Goal: Information Seeking & Learning: Learn about a topic

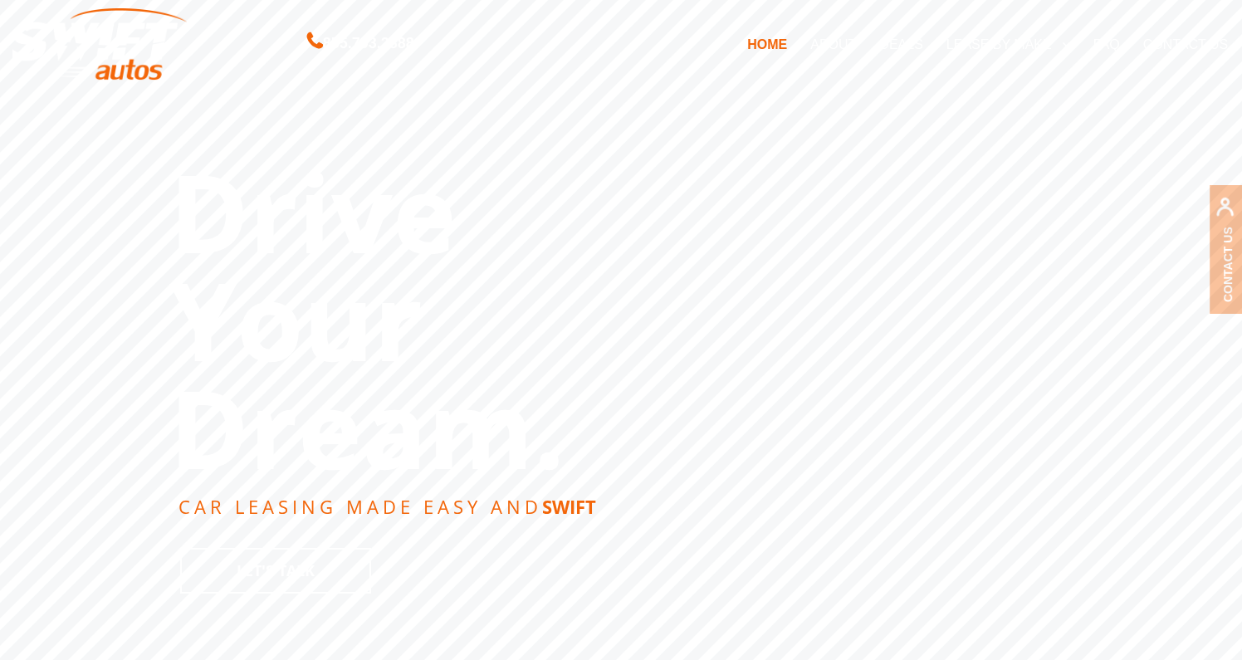
click at [902, 48] on link "DEALS" at bounding box center [901, 44] width 66 height 35
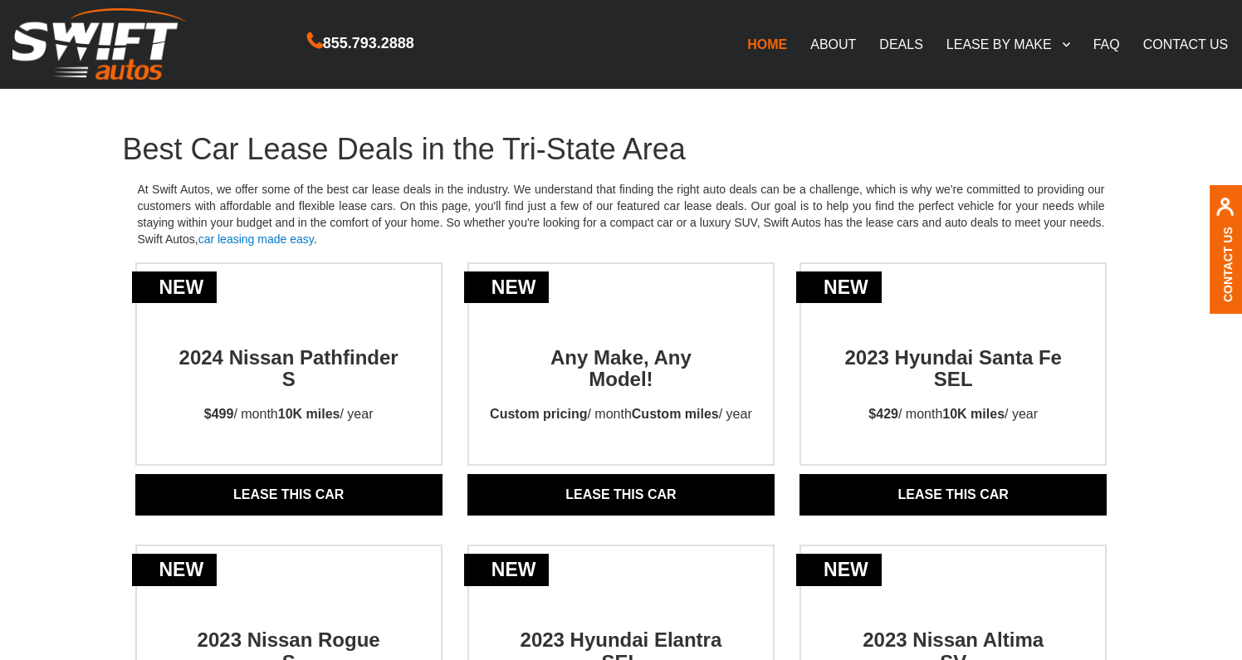
click at [629, 487] on link "Lease THIS CAR" at bounding box center [620, 495] width 307 height 42
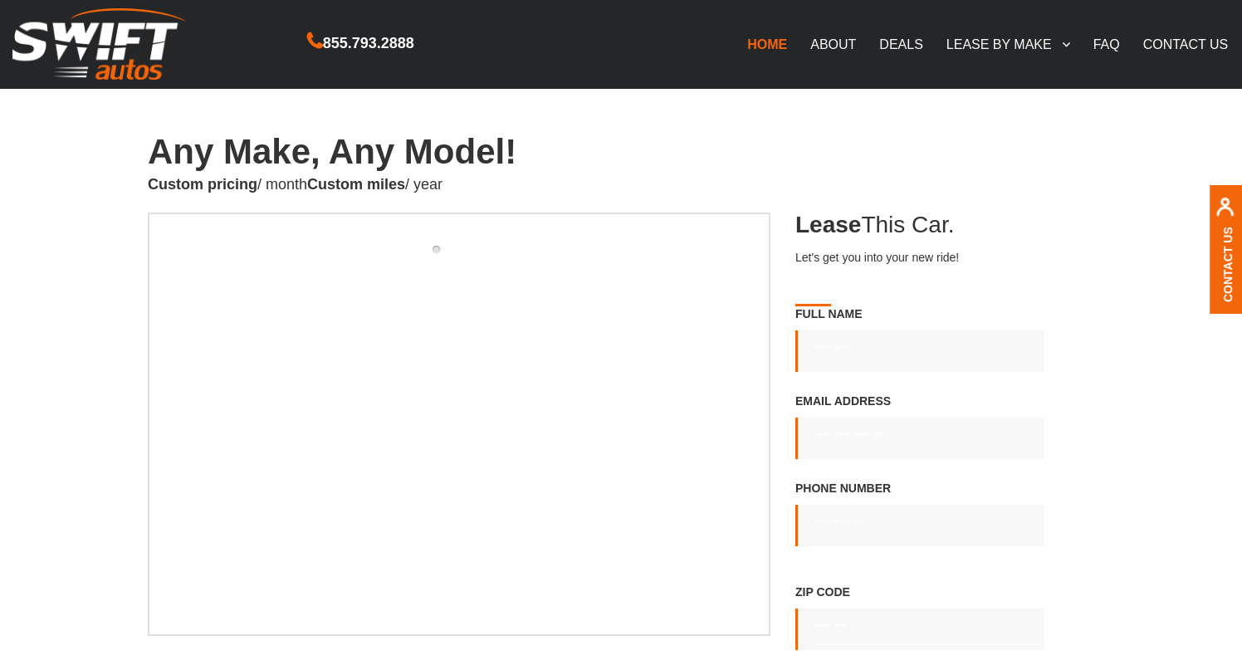
click at [767, 42] on link "HOME" at bounding box center [767, 44] width 63 height 35
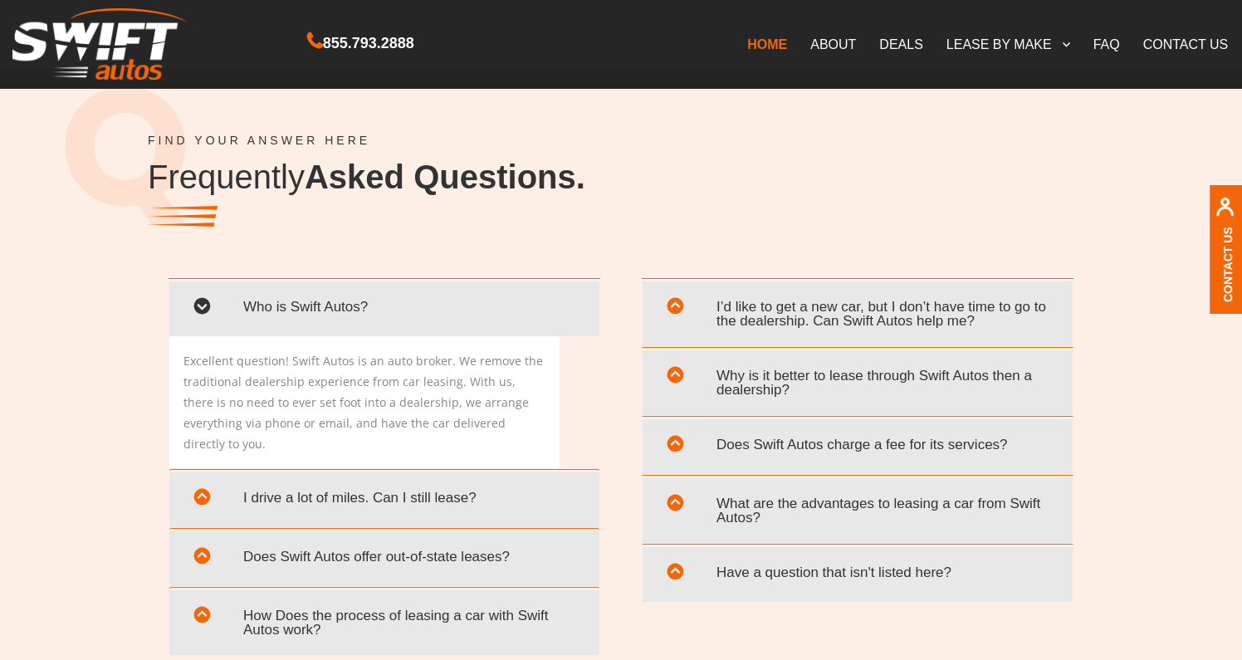
scroll to position [3094, 0]
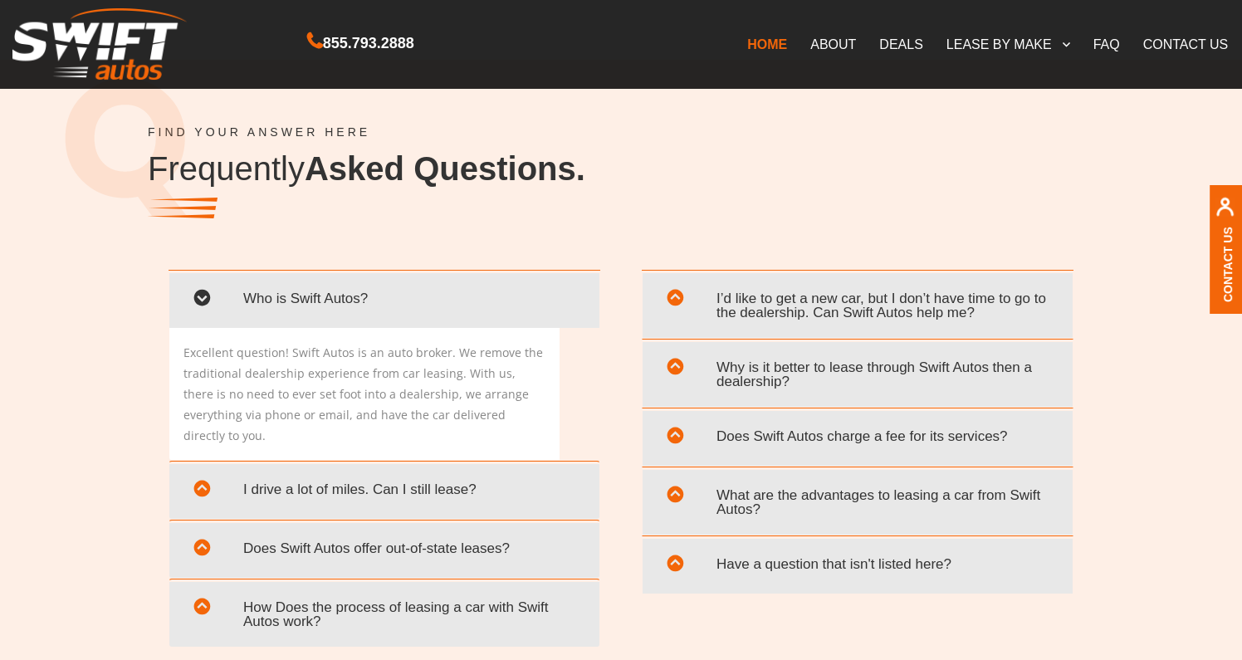
click at [770, 438] on span "Does Swift Autos charge a fee for its services?" at bounding box center [857, 436] width 405 height 34
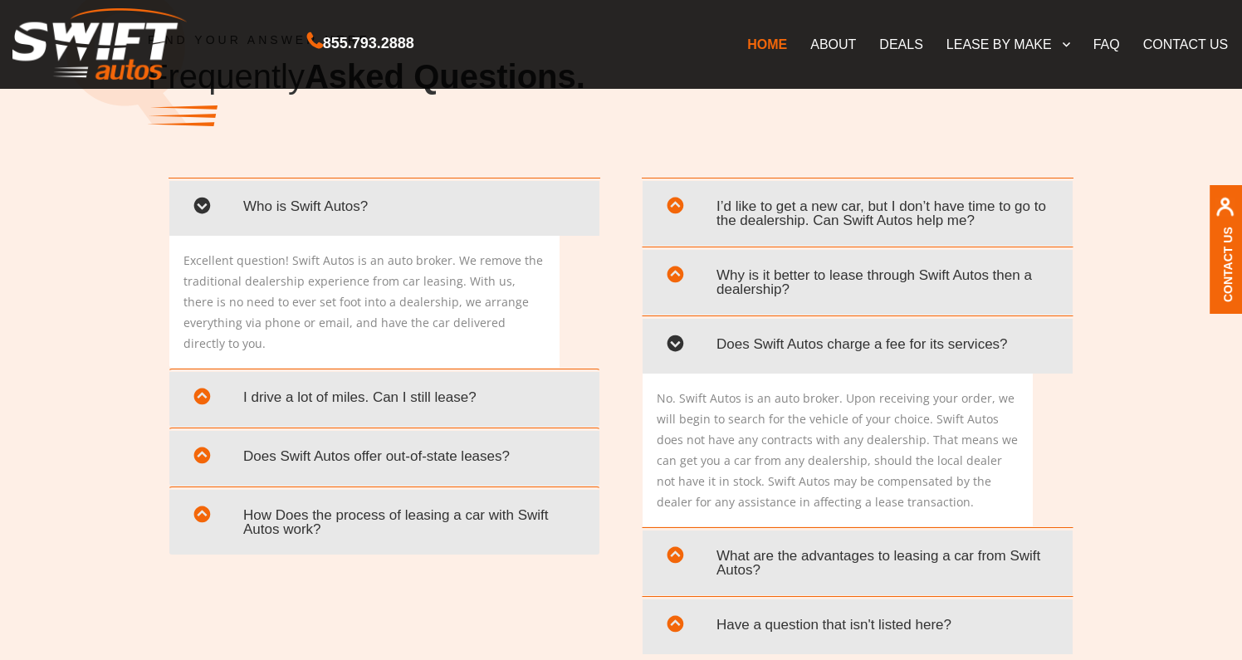
scroll to position [3187, 0]
click at [769, 557] on span "What are the advantages to leasing a car from Swift Autos?" at bounding box center [857, 562] width 405 height 48
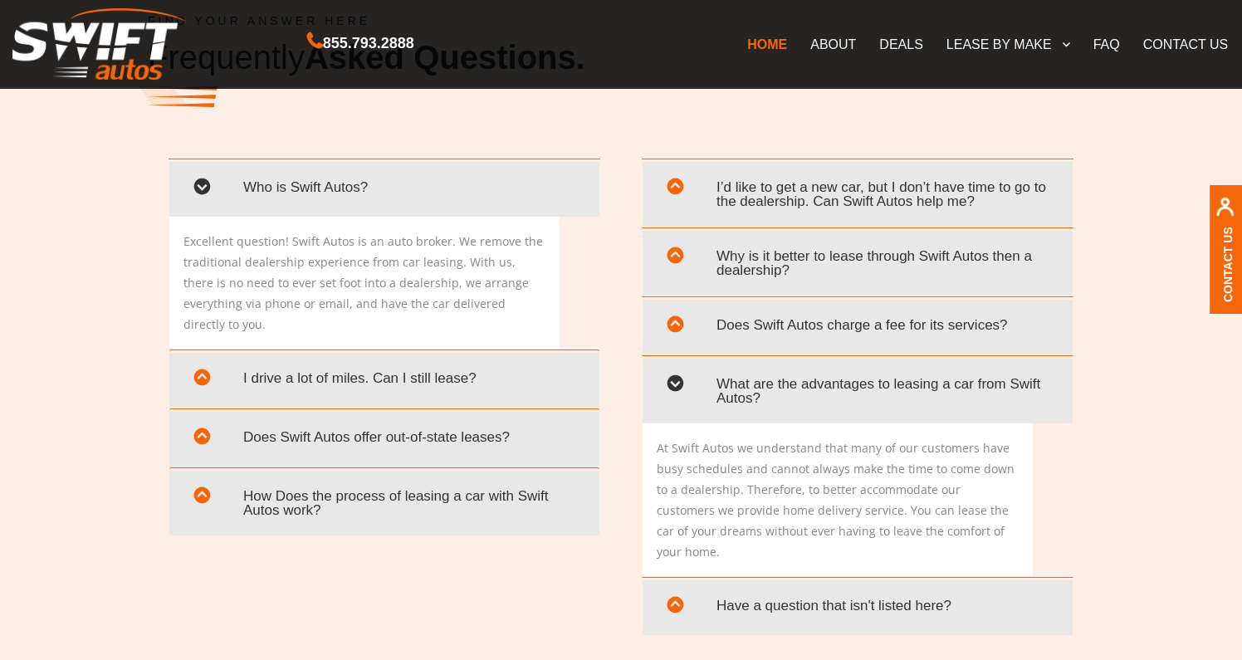
scroll to position [3209, 0]
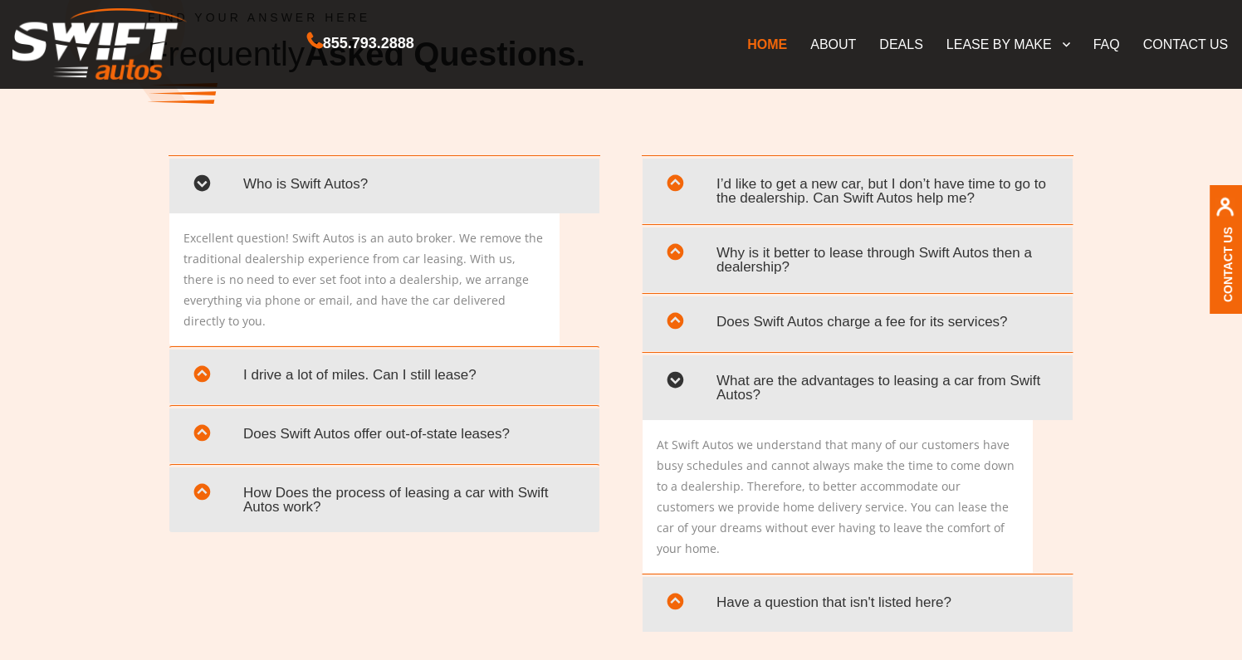
click at [749, 250] on span "Why is it better to lease through Swift Autos then a dealership?" at bounding box center [857, 260] width 405 height 48
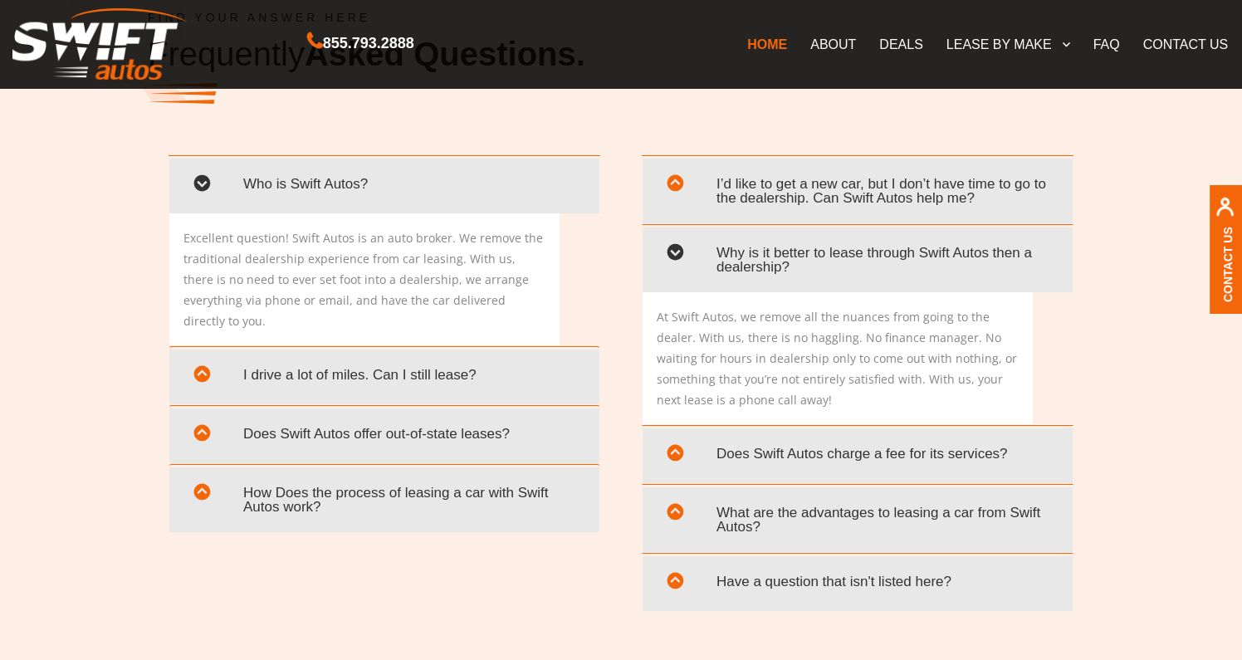
click at [755, 193] on span "I’d like to get a new car, but I don’t have time to go to the dealership. Can S…" at bounding box center [857, 191] width 405 height 48
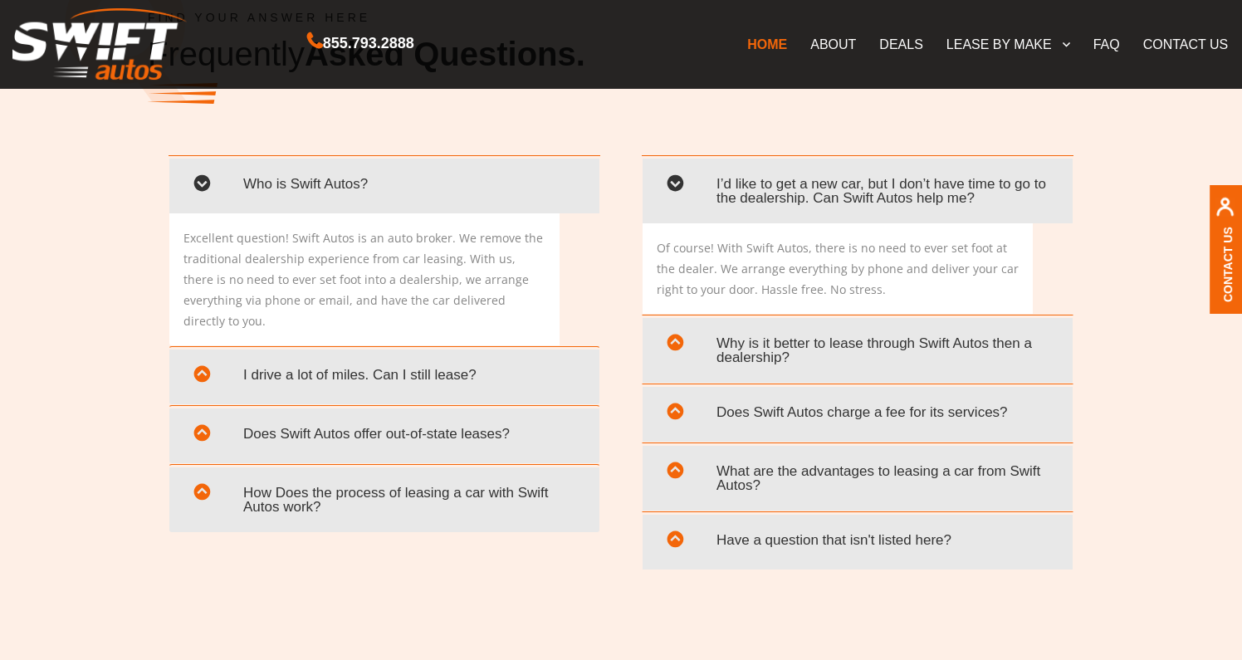
click at [421, 358] on span "I drive a lot of miles. Can I still lease?" at bounding box center [384, 375] width 405 height 34
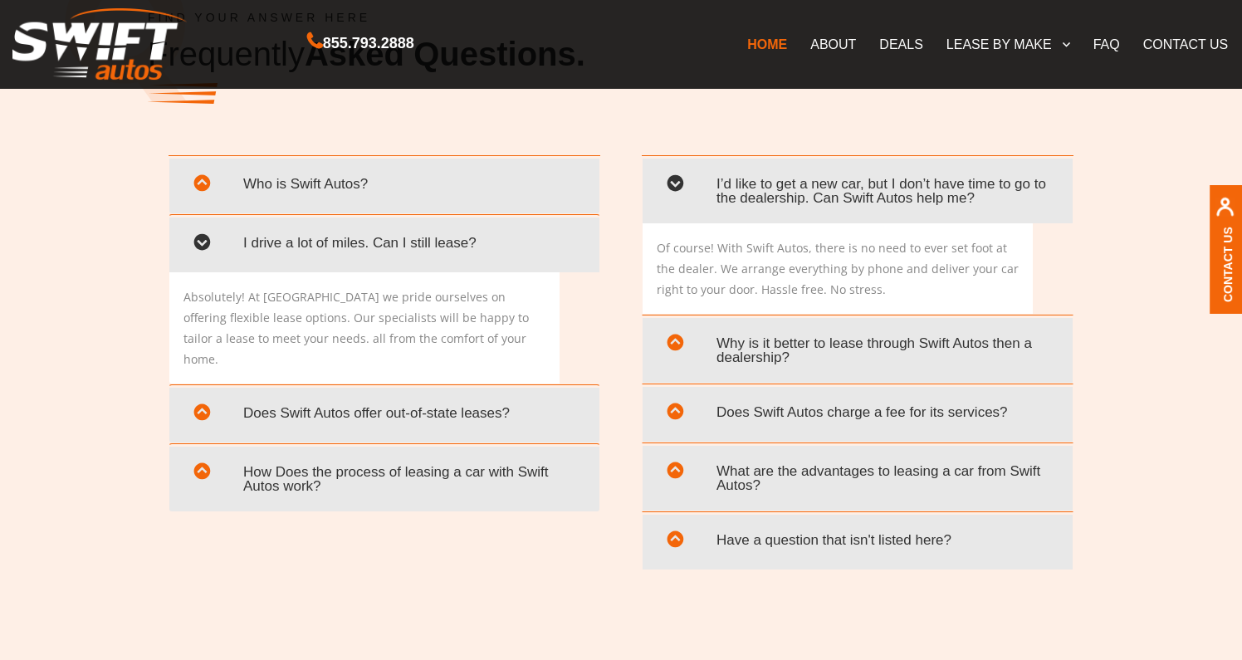
click at [412, 396] on span "Does Swift Autos offer out-of-state leases?" at bounding box center [384, 413] width 405 height 34
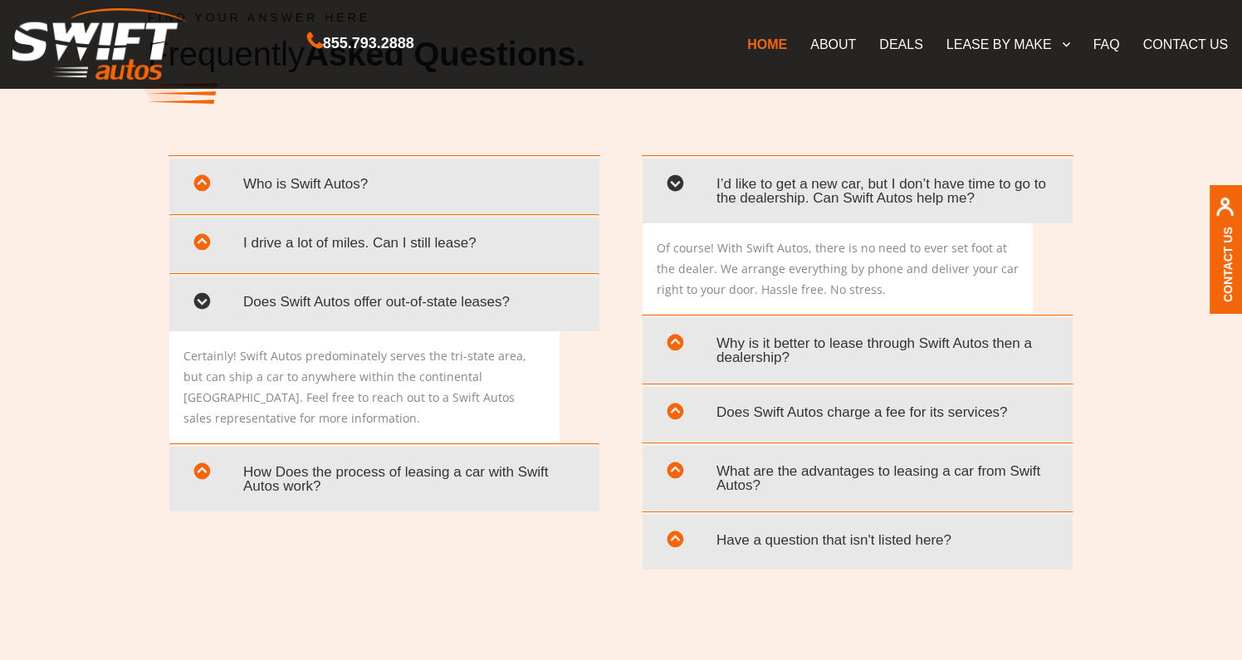
click at [387, 465] on span "How Does the process of leasing a car with Swift Autos work?" at bounding box center [384, 479] width 405 height 48
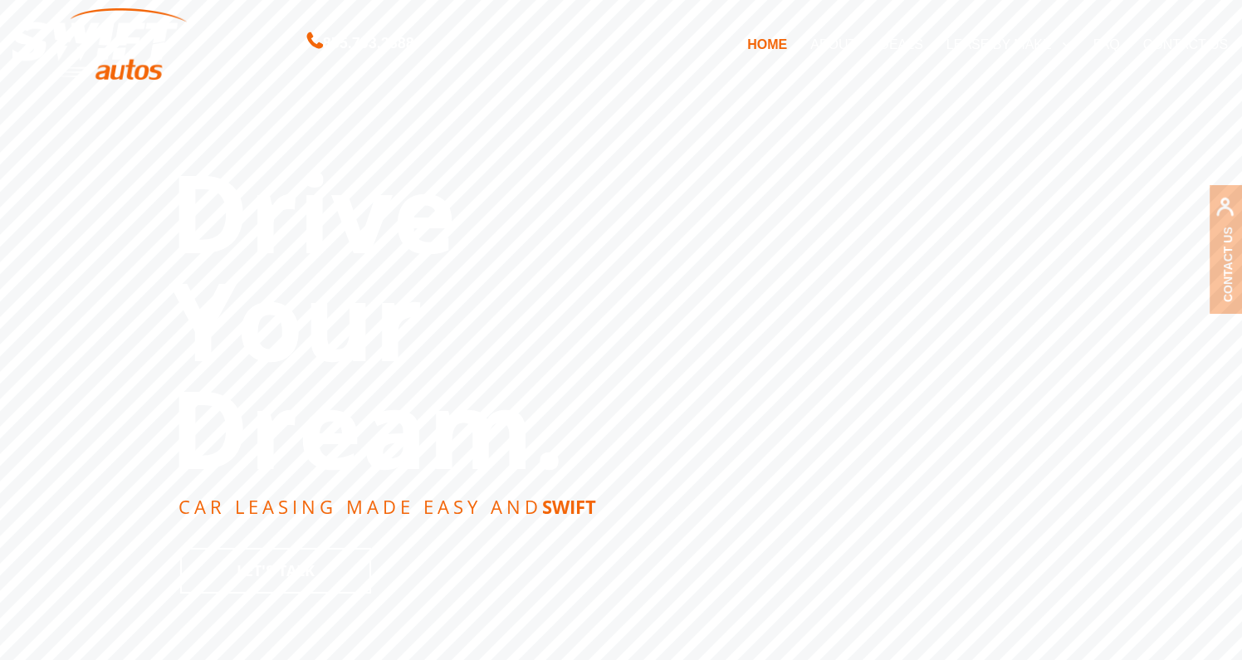
scroll to position [0, 0]
click at [981, 42] on link "LEASE BY MAKE" at bounding box center [1008, 44] width 147 height 35
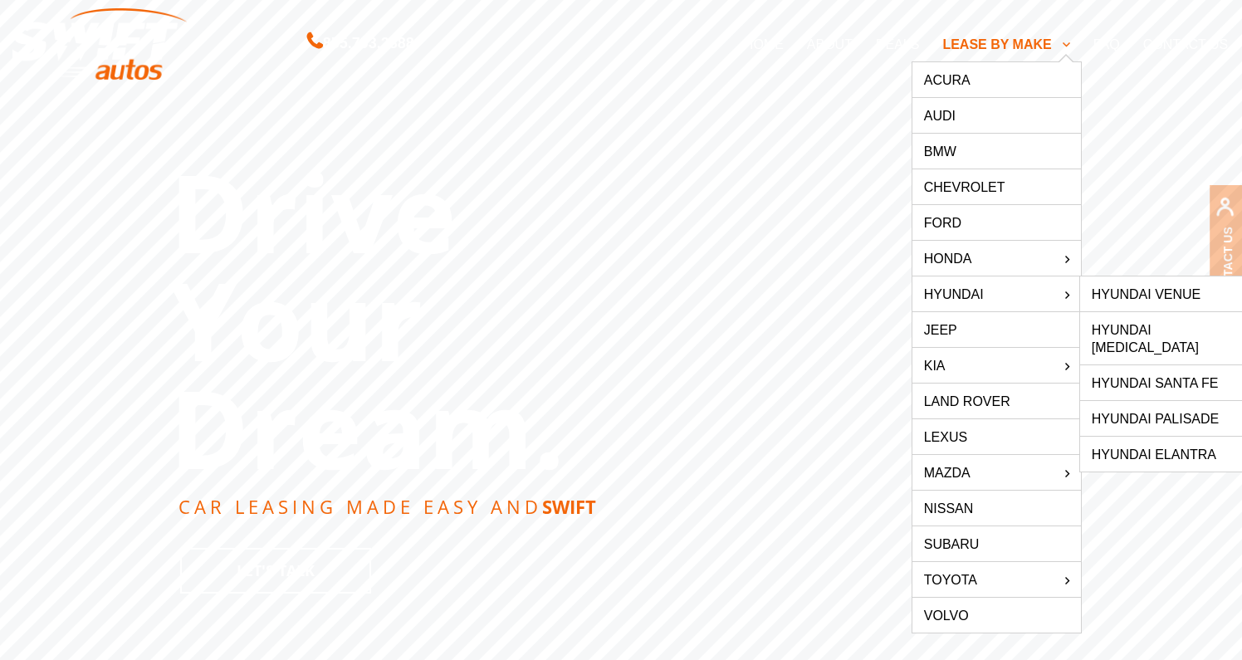
scroll to position [11, 0]
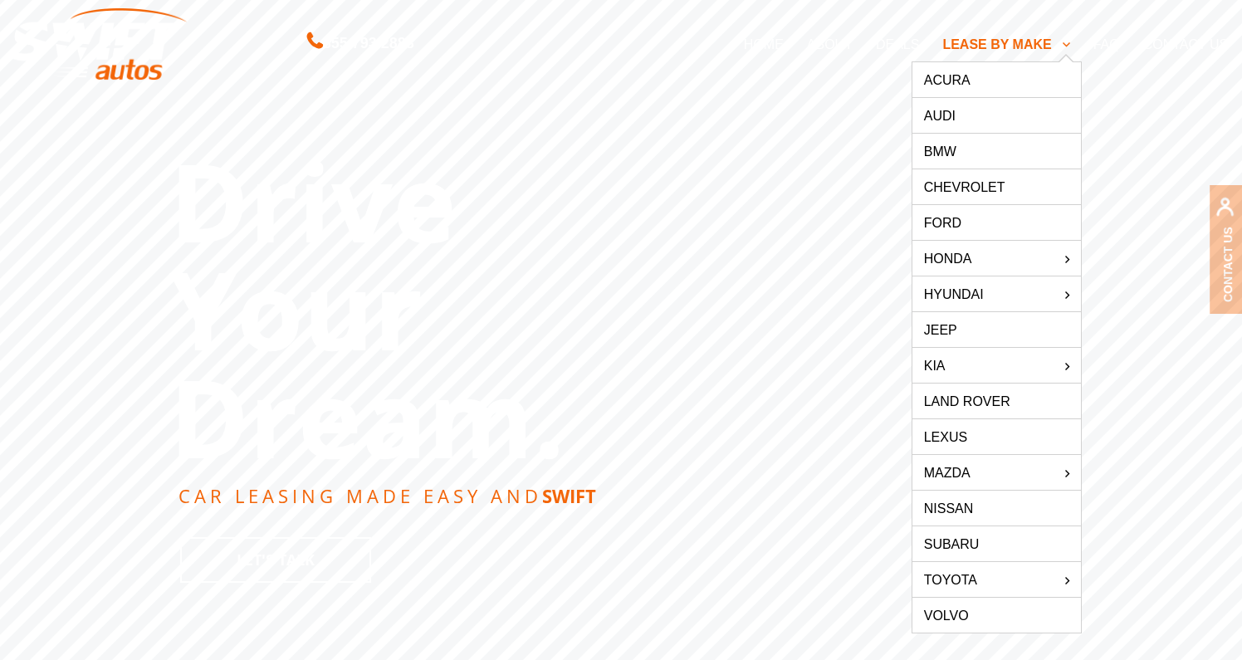
click at [966, 499] on link "Nissan" at bounding box center [996, 508] width 169 height 35
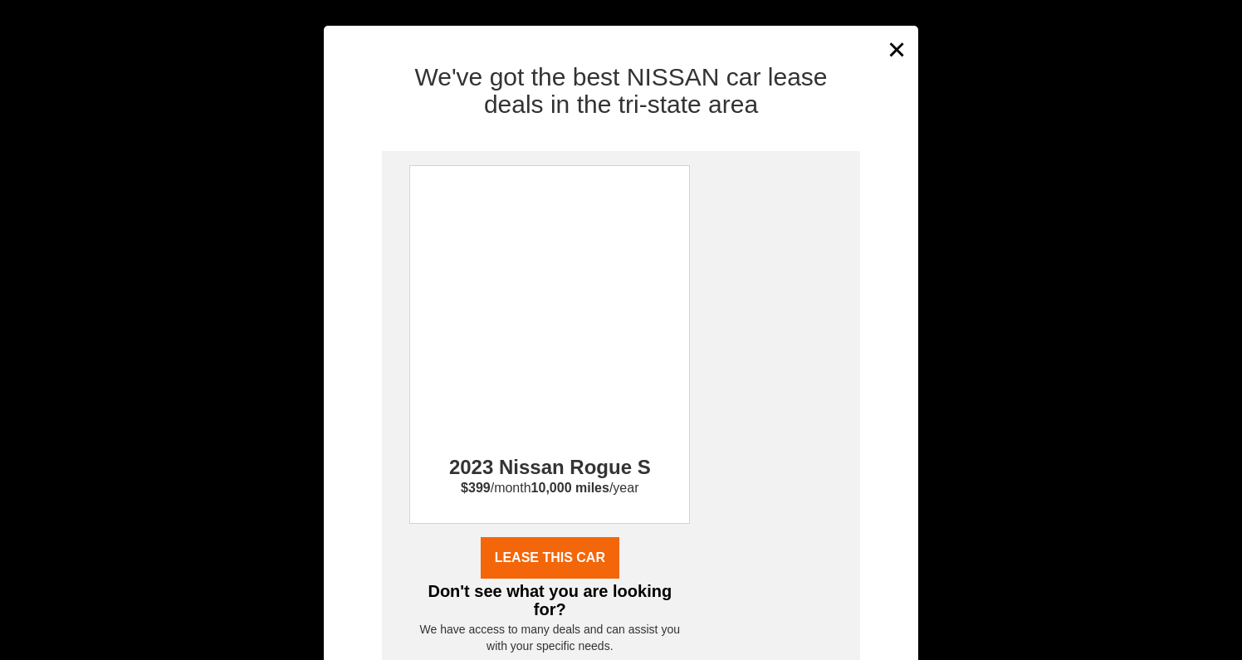
click at [894, 48] on button "×" at bounding box center [897, 49] width 25 height 41
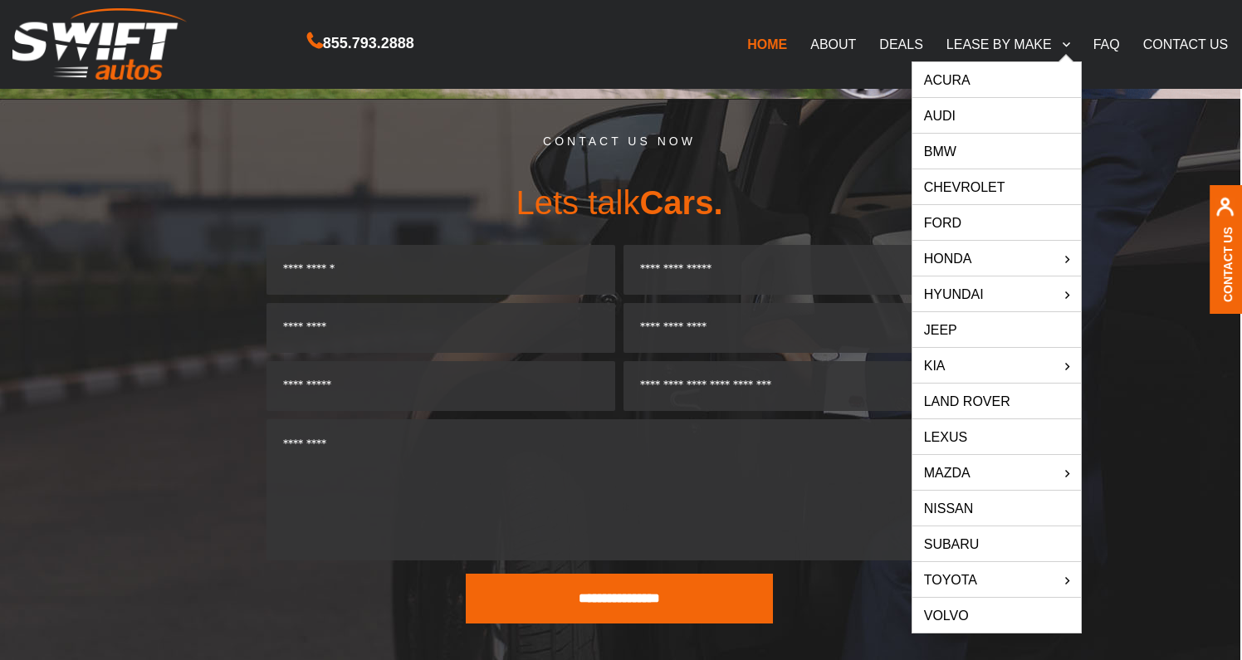
click at [957, 224] on link "Ford" at bounding box center [996, 222] width 169 height 35
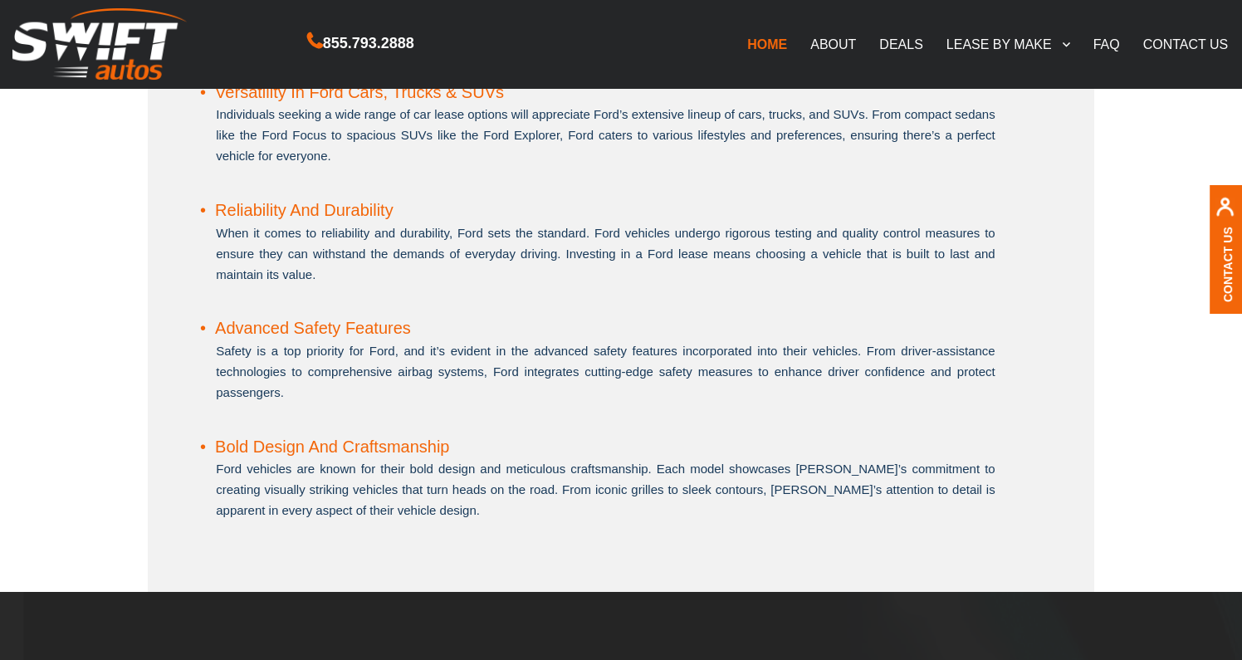
scroll to position [1147, 0]
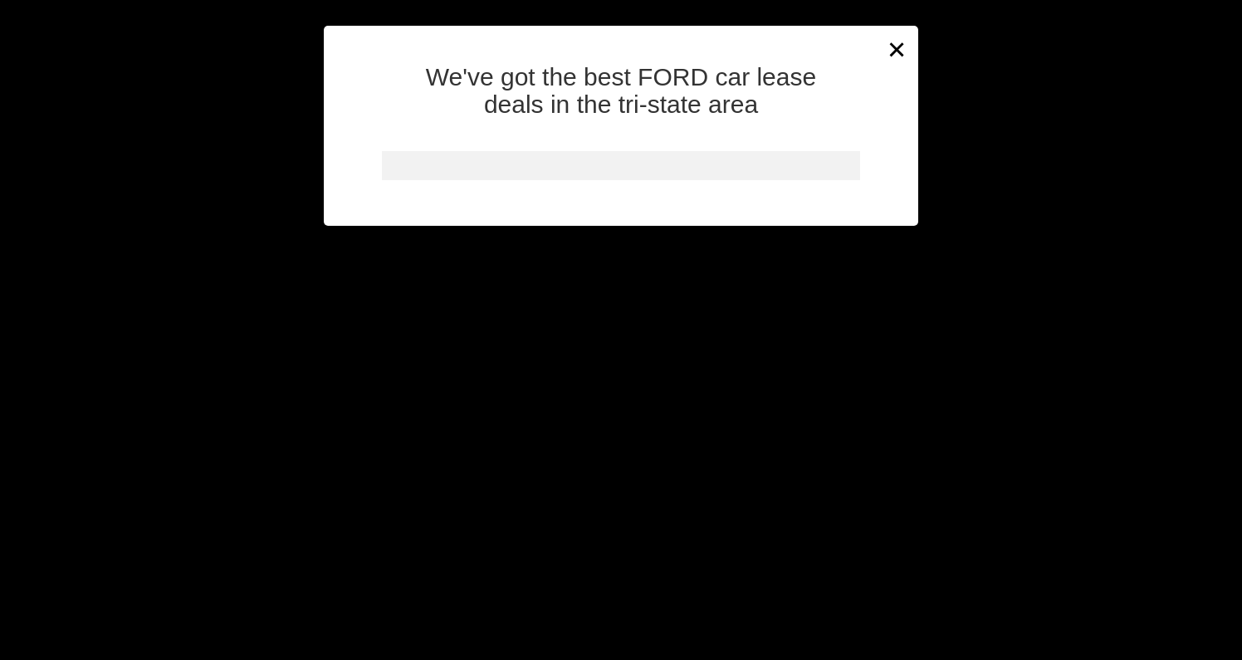
click at [893, 47] on button "×" at bounding box center [897, 49] width 25 height 41
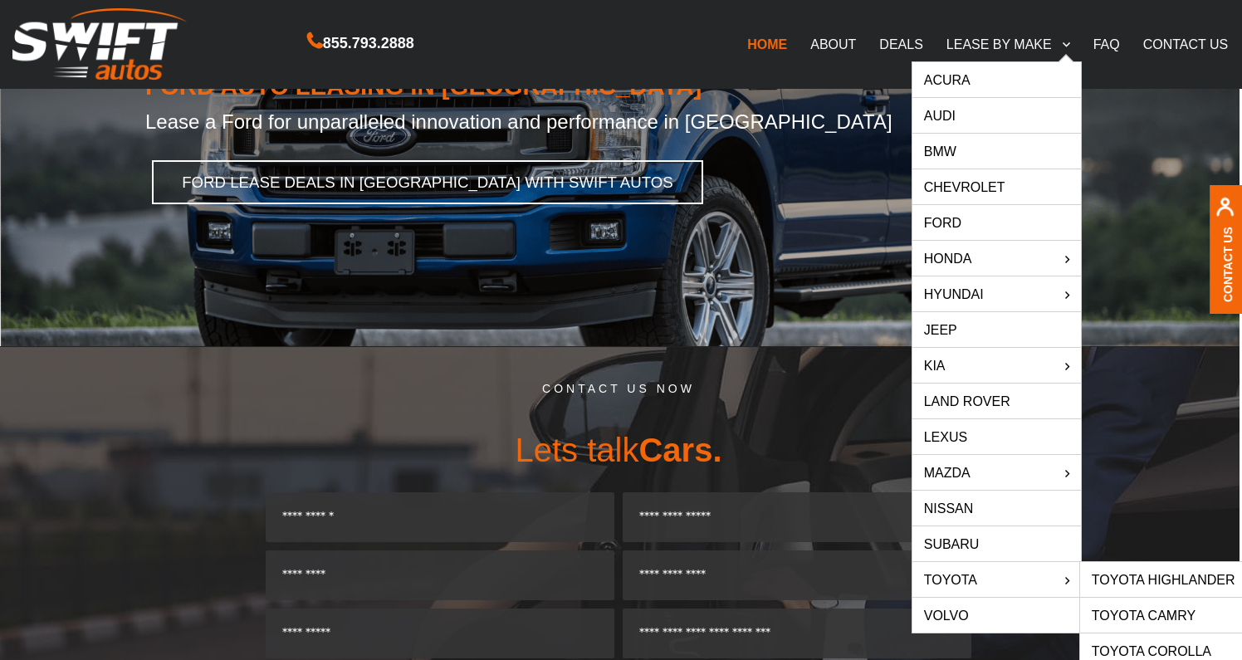
scroll to position [165, 2]
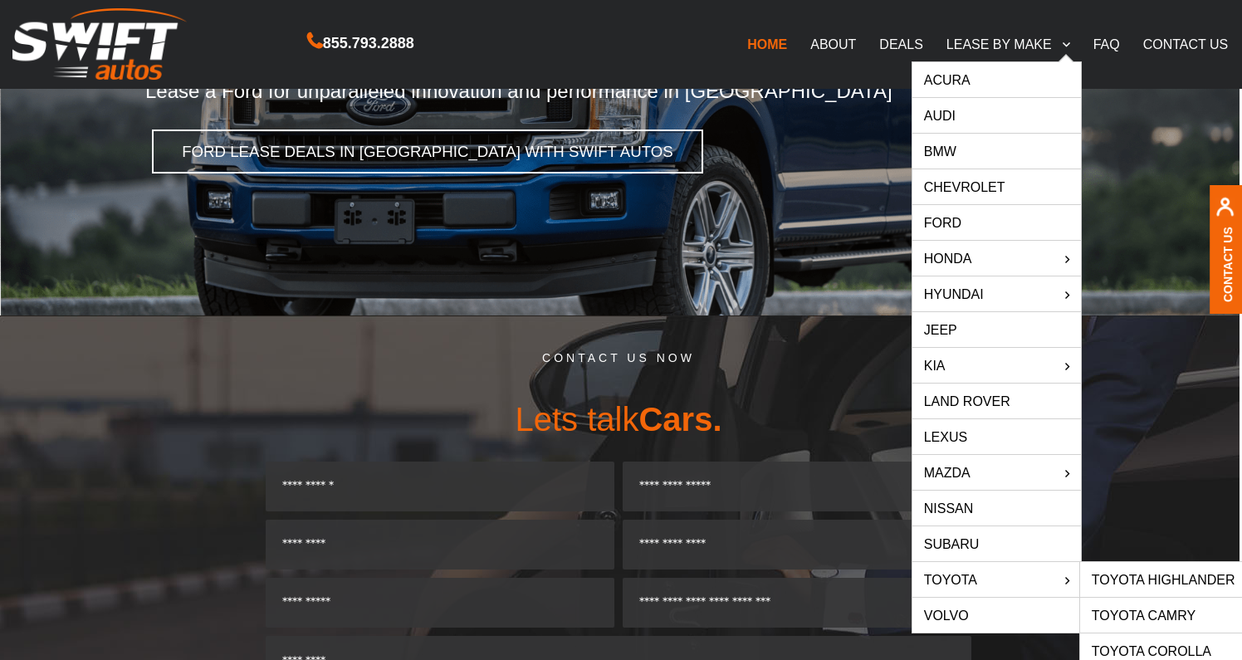
click at [961, 578] on link "Toyota" at bounding box center [996, 579] width 169 height 35
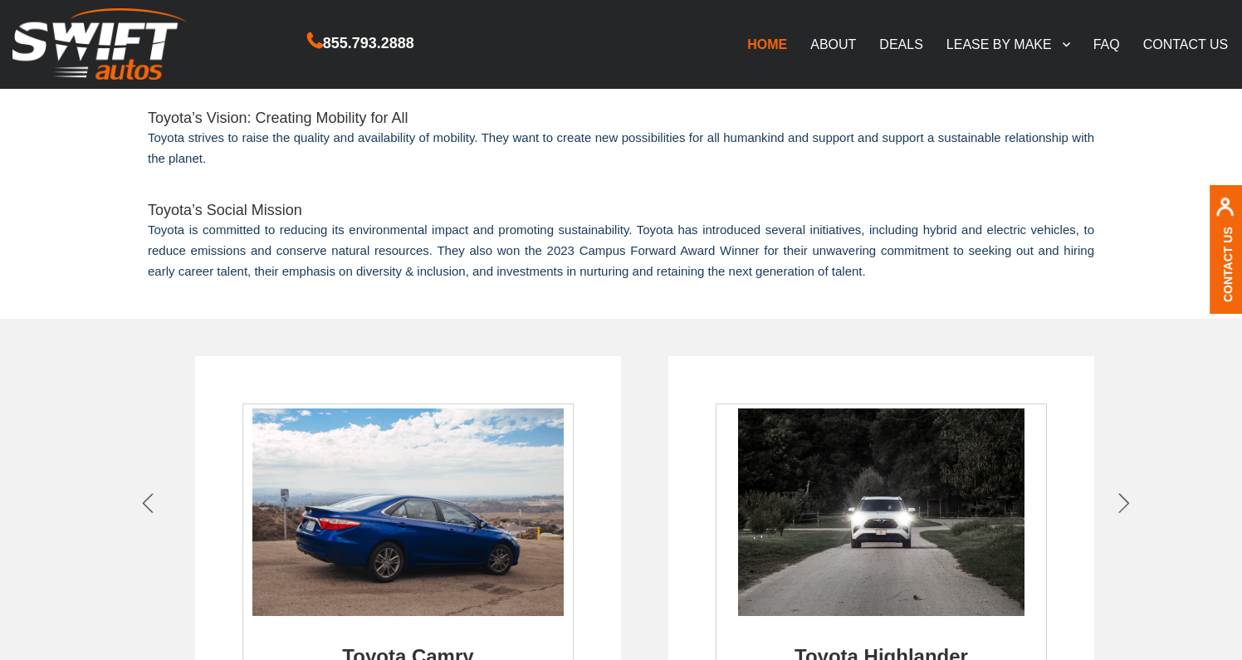
scroll to position [617, 0]
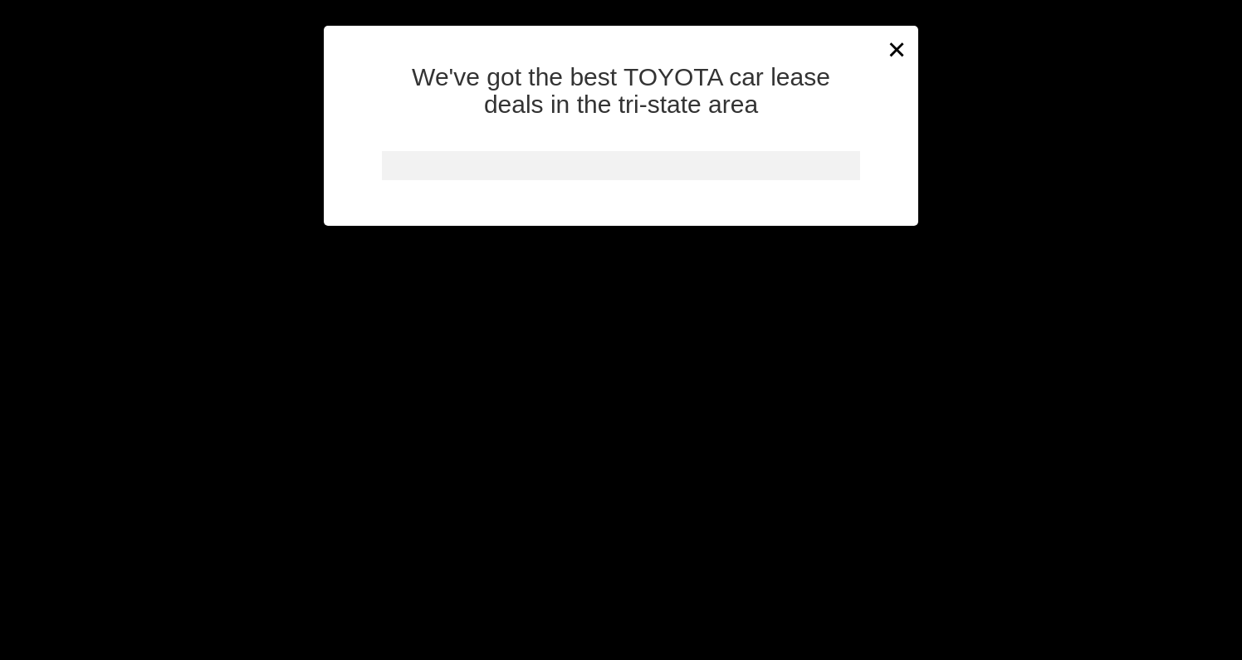
click at [896, 50] on button "×" at bounding box center [897, 49] width 25 height 41
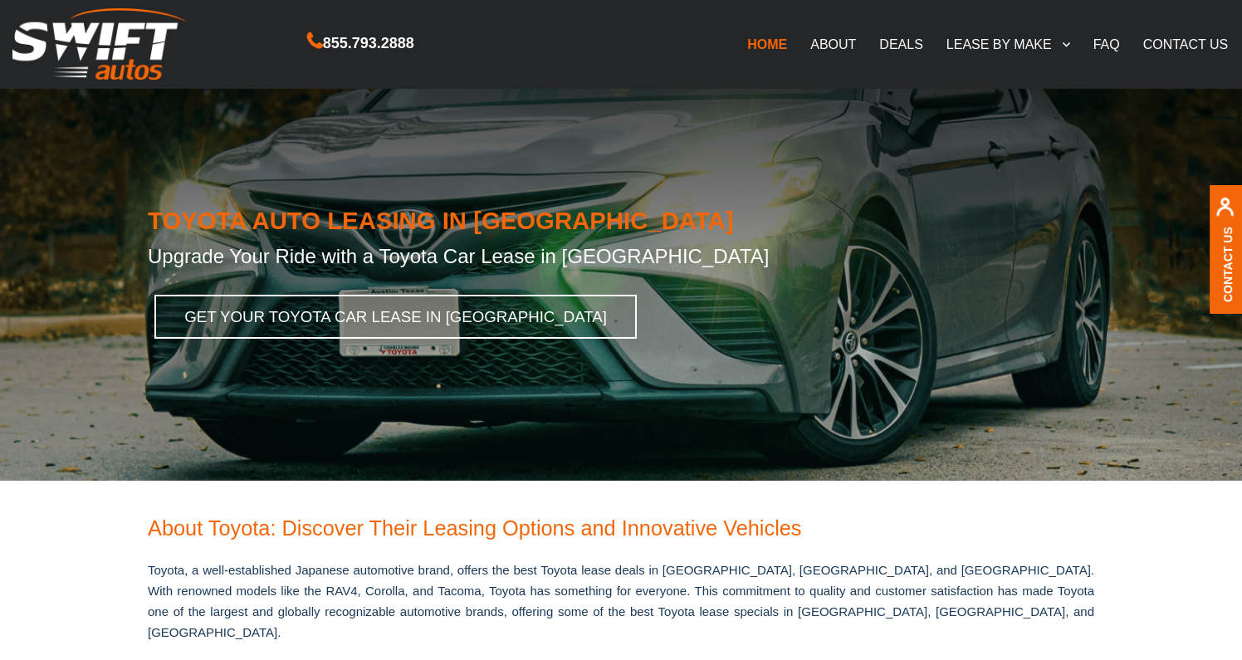
scroll to position [0, 0]
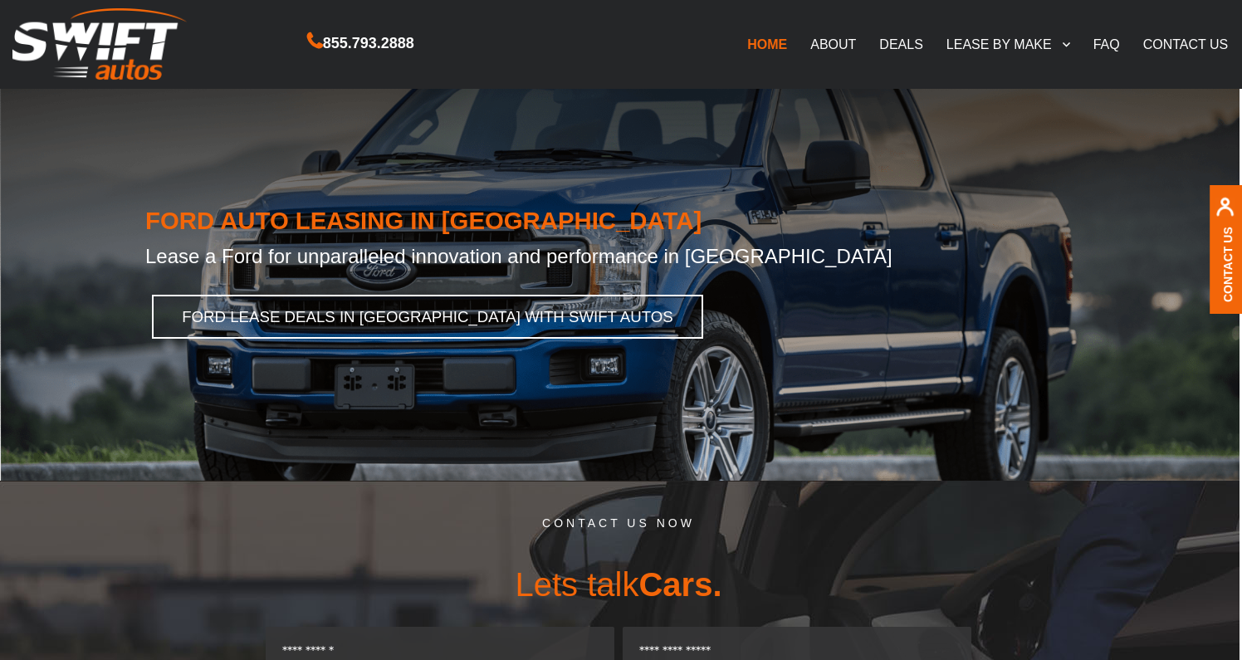
scroll to position [0, 2]
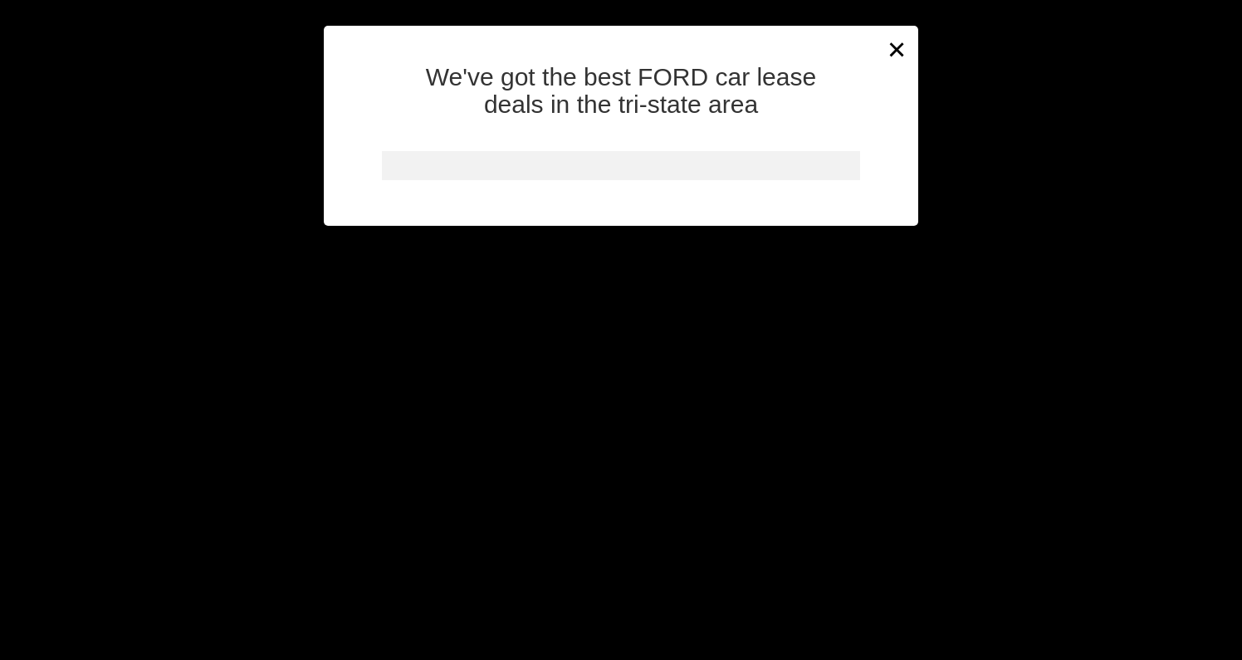
click at [898, 51] on div "We've got the best FORD car lease deals in the tri-state area" at bounding box center [621, 138] width 594 height 175
click at [896, 47] on button "×" at bounding box center [897, 49] width 25 height 41
